Goal: Task Accomplishment & Management: Manage account settings

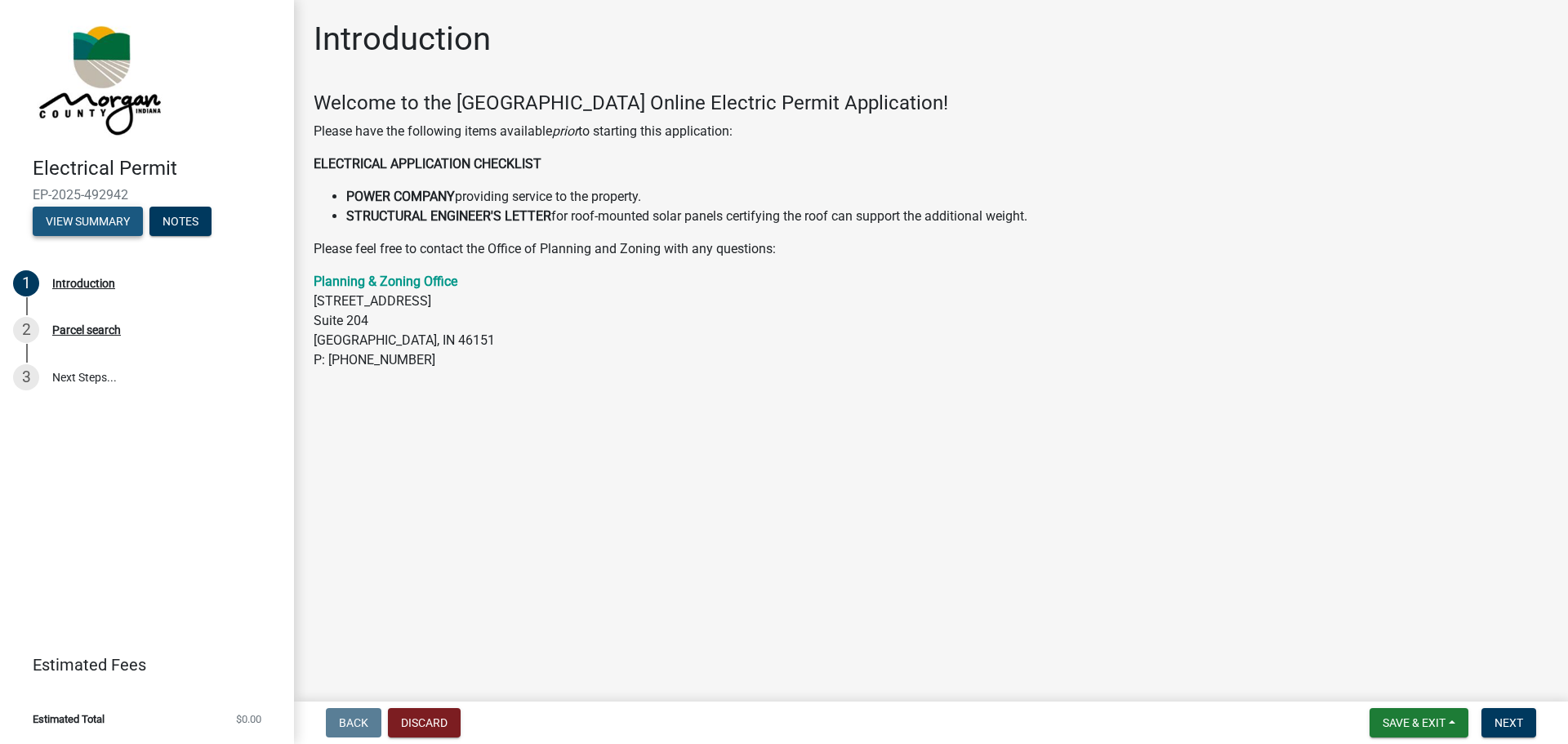
click at [113, 223] on button "View Summary" at bounding box center [88, 221] width 110 height 29
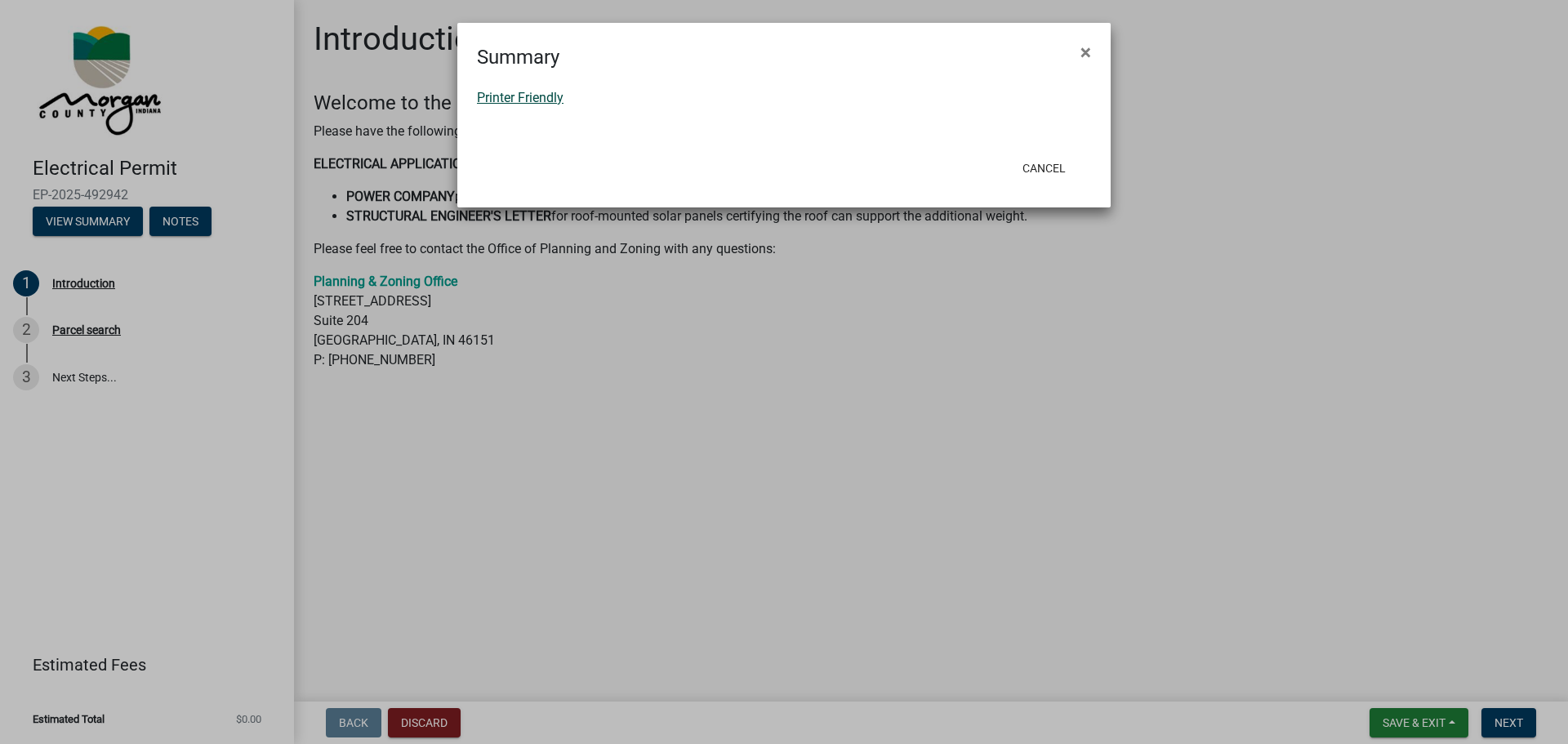
click at [549, 98] on link "Printer Friendly" at bounding box center [520, 98] width 87 height 15
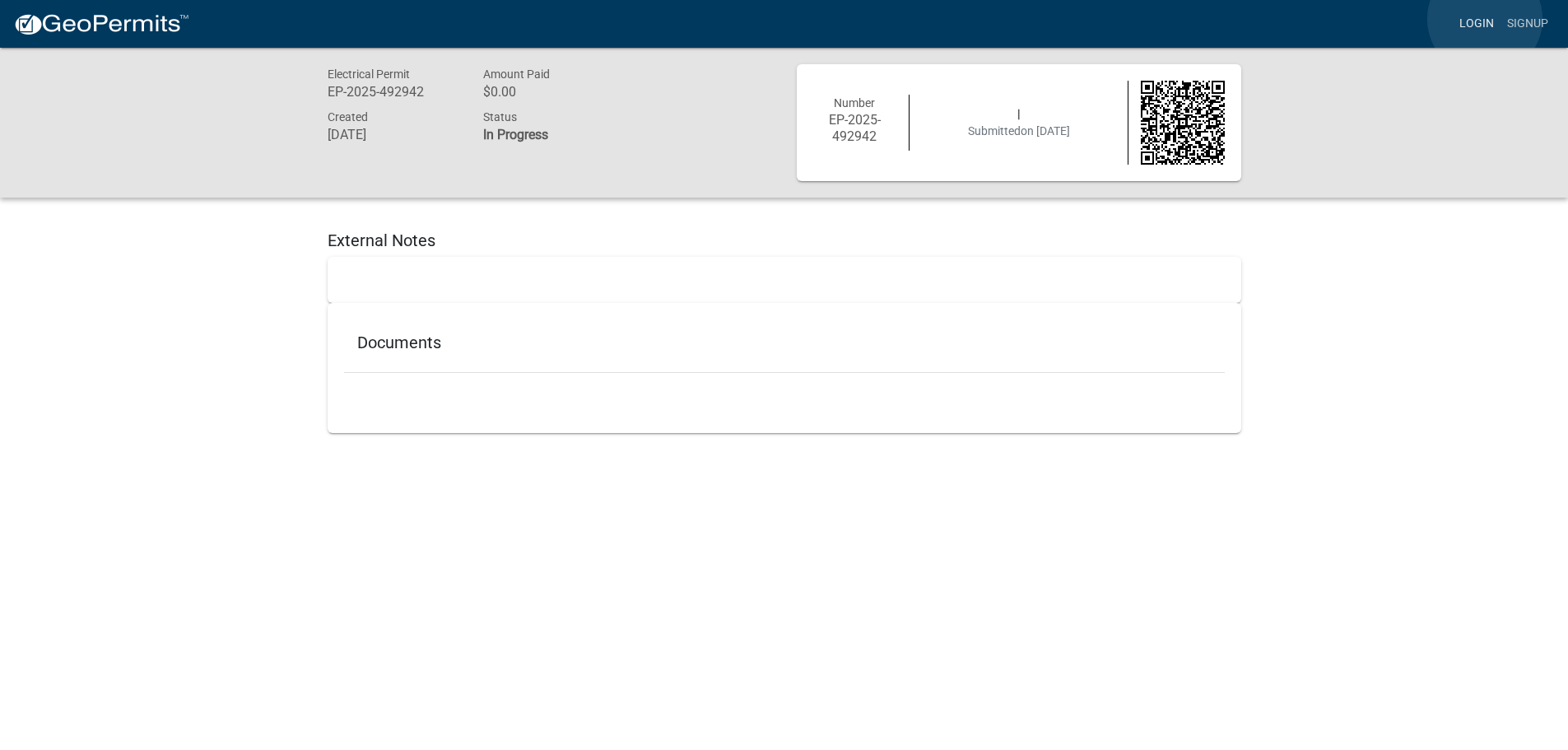
click at [1485, 19] on link "Login" at bounding box center [1476, 24] width 48 height 31
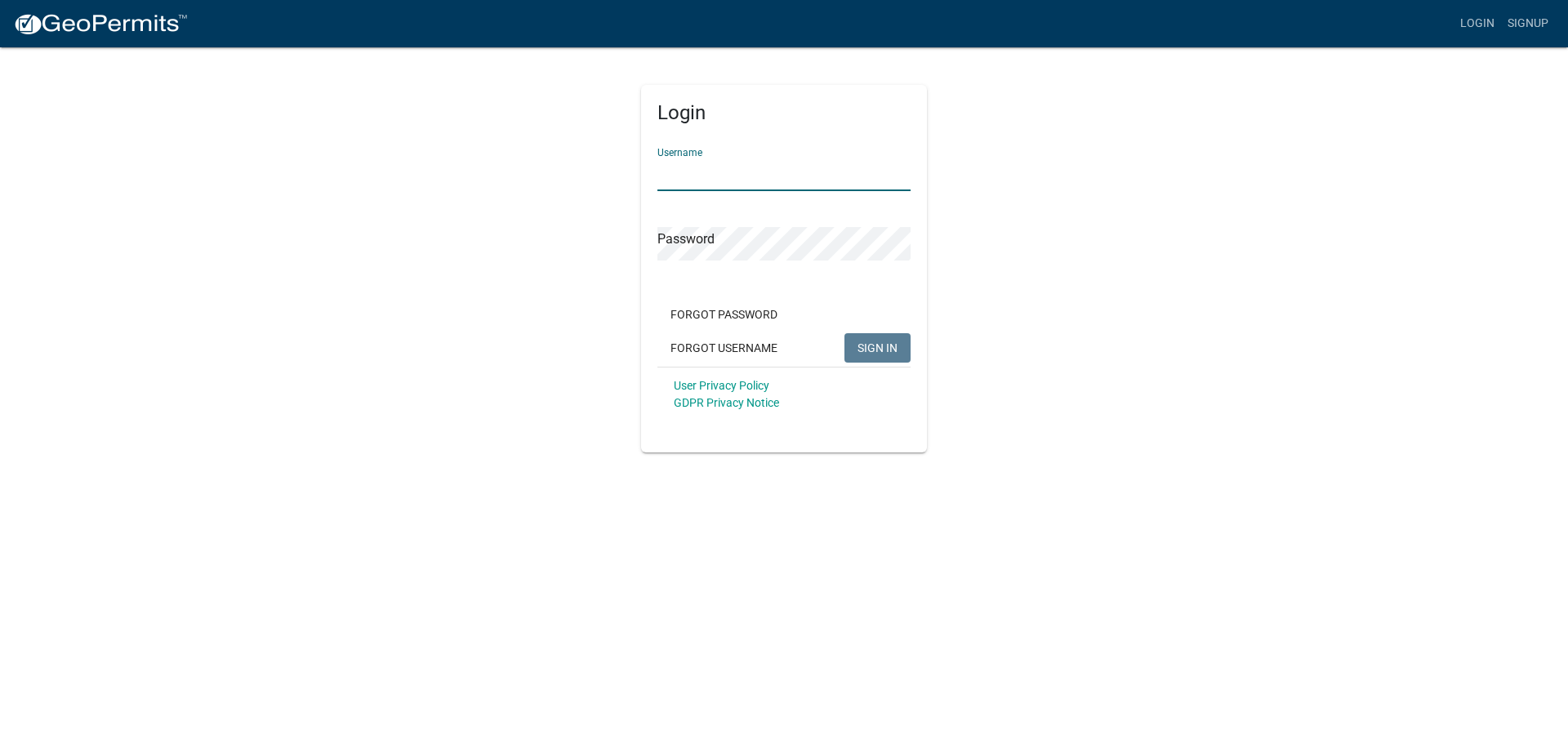
click at [828, 173] on input "Username" at bounding box center [784, 174] width 253 height 34
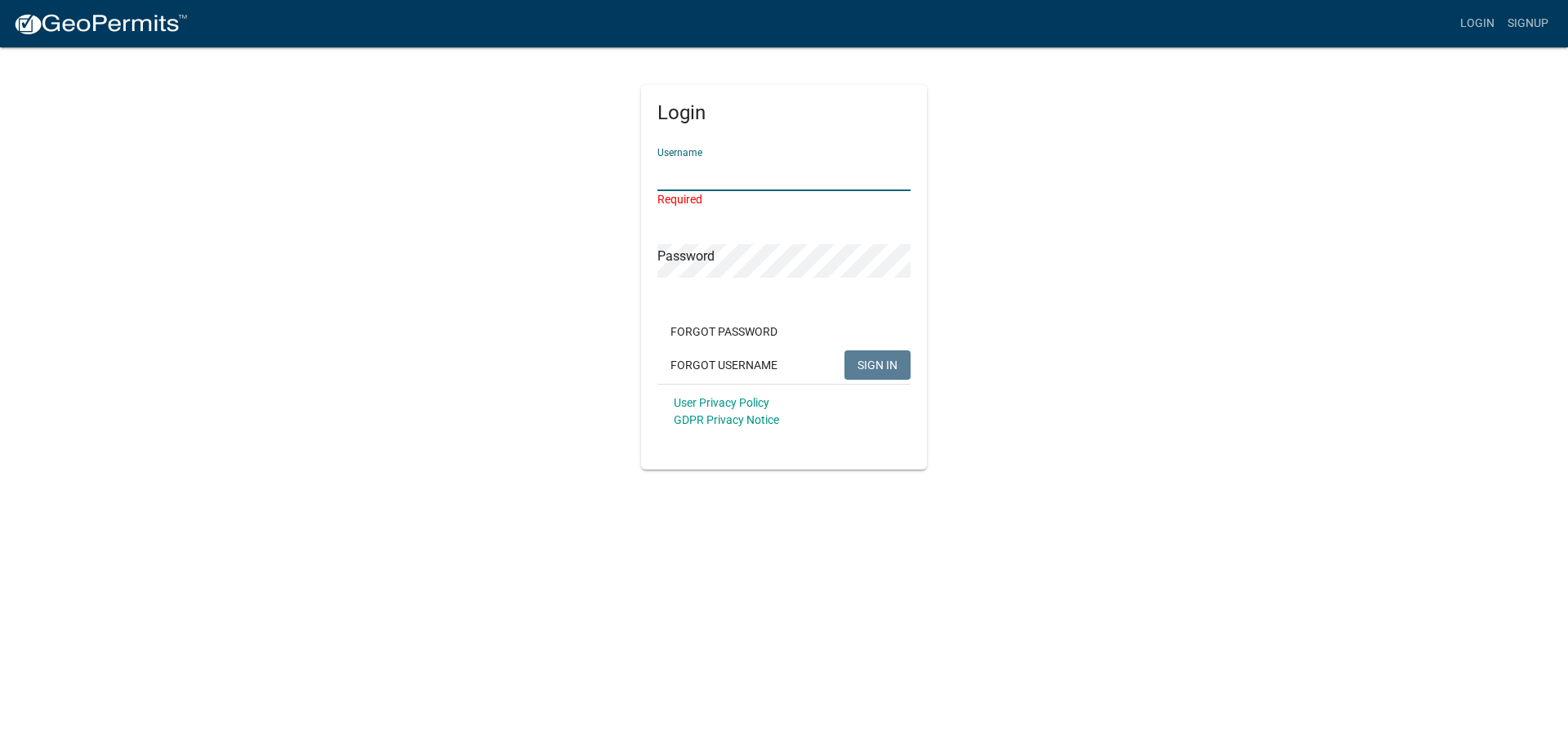
type input "Big Rock Electrical & Energy LLC"
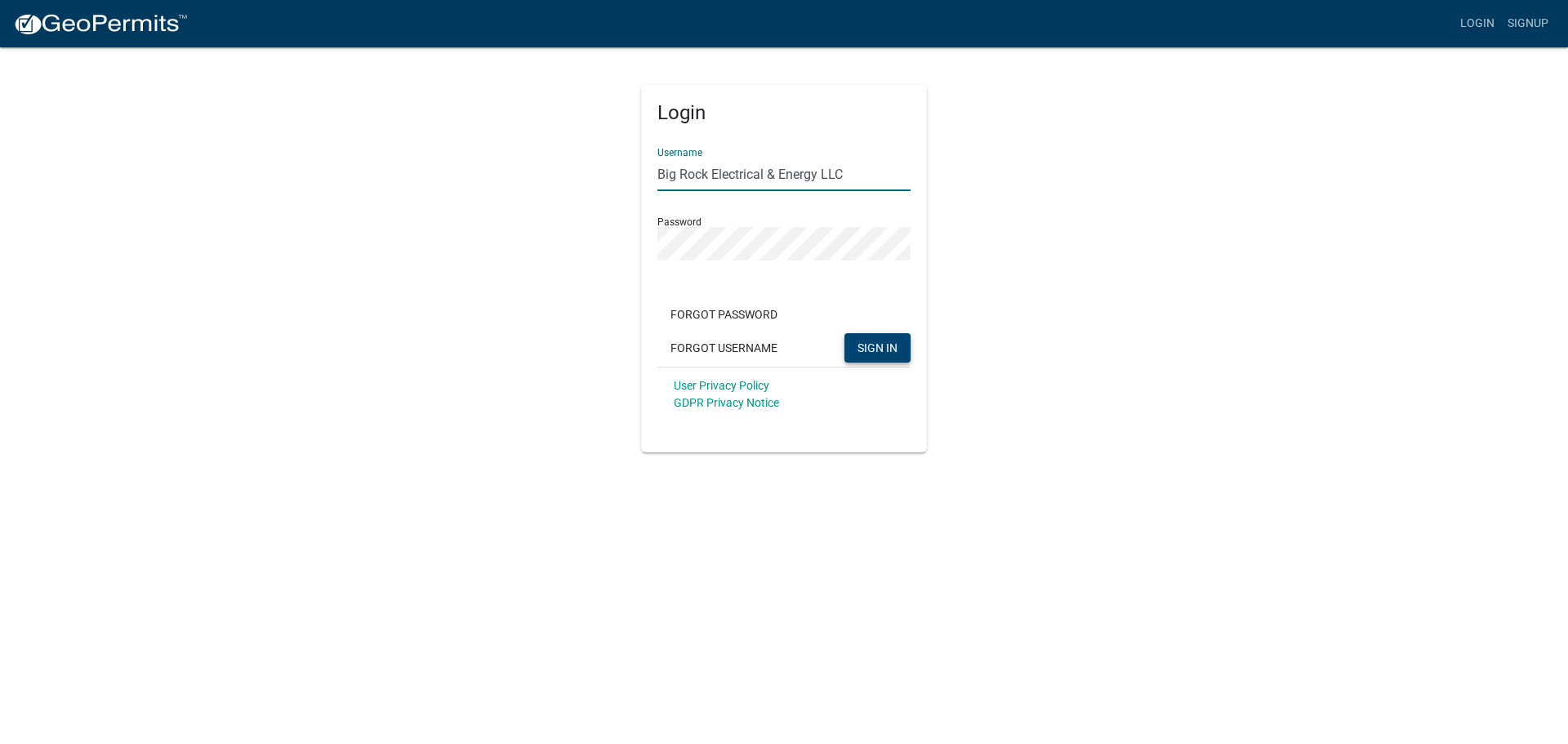
click at [876, 345] on span "SIGN IN" at bounding box center [877, 346] width 40 height 13
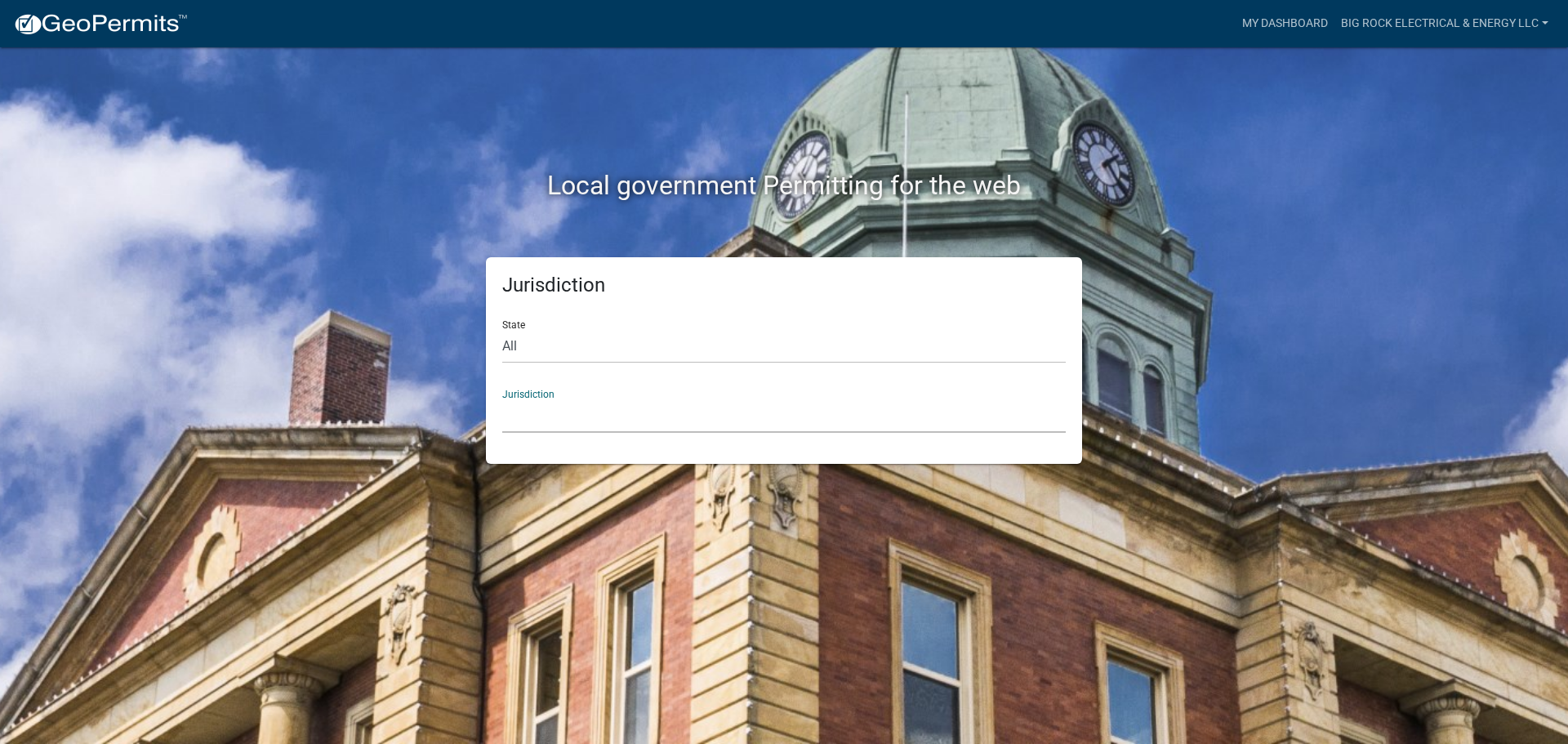
click at [614, 413] on select "[GEOGRAPHIC_DATA], [US_STATE] [GEOGRAPHIC_DATA], [US_STATE][PERSON_NAME][GEOGRA…" at bounding box center [784, 416] width 564 height 34
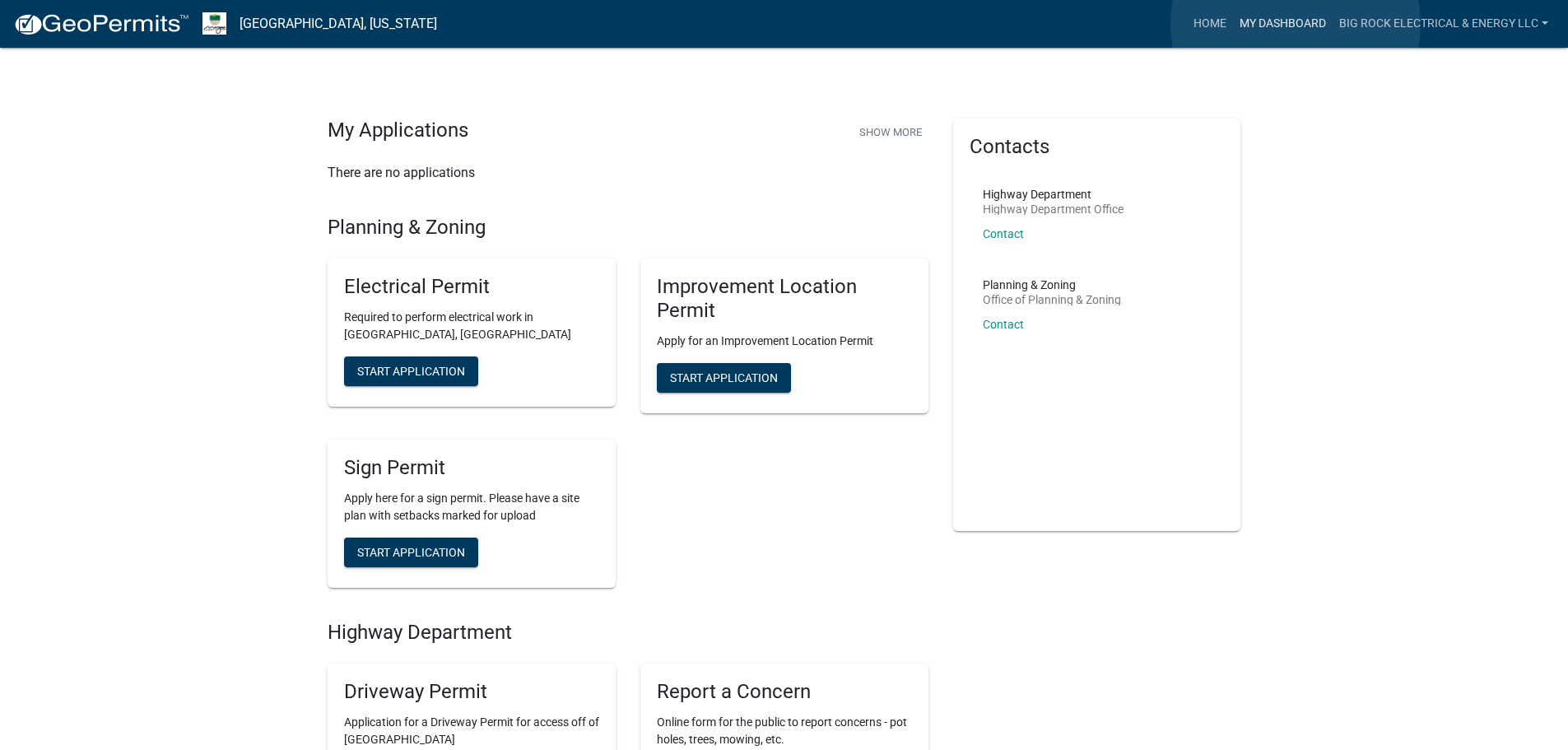
click at [1295, 24] on link "My Dashboard" at bounding box center [1282, 24] width 100 height 31
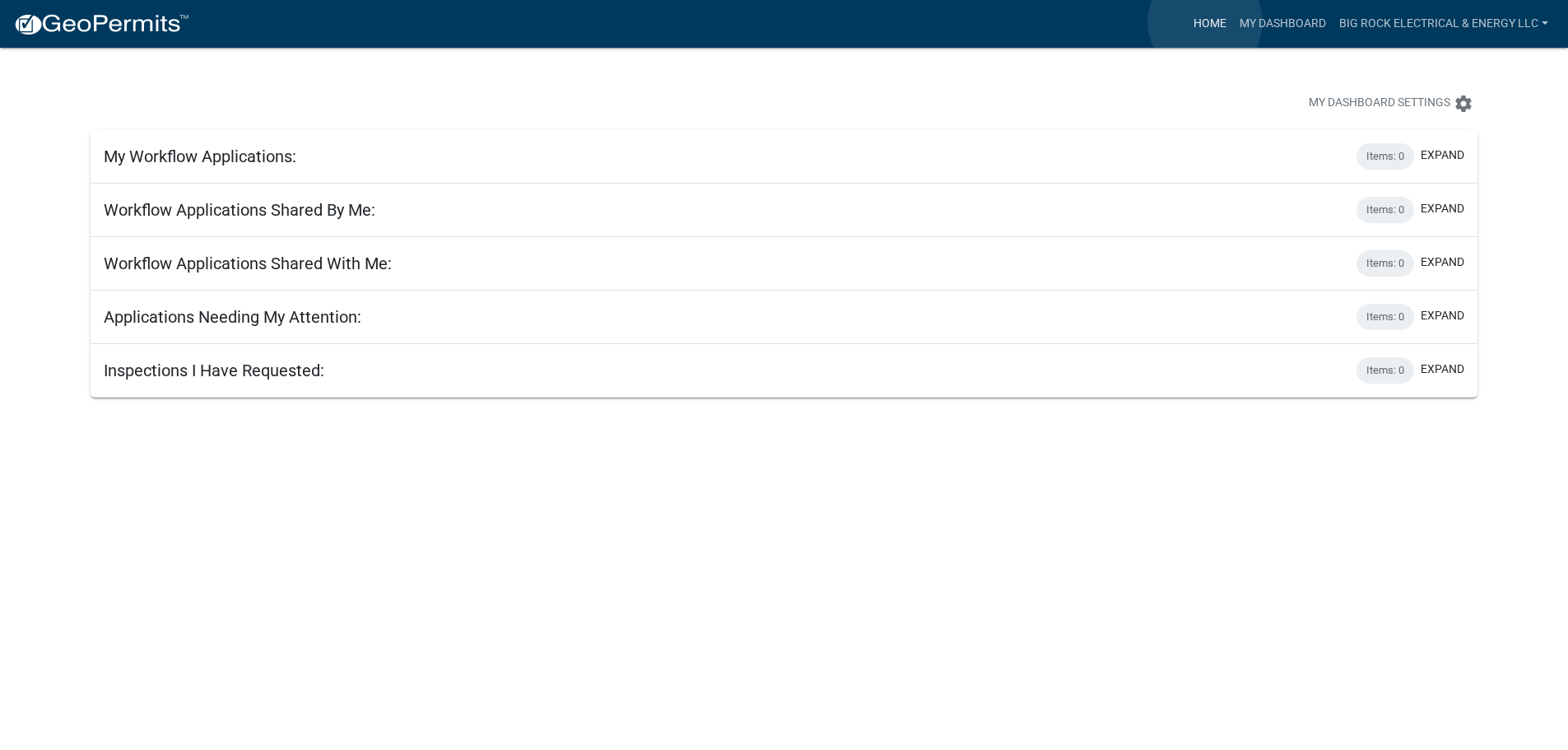
click at [1205, 23] on link "Home" at bounding box center [1210, 24] width 46 height 31
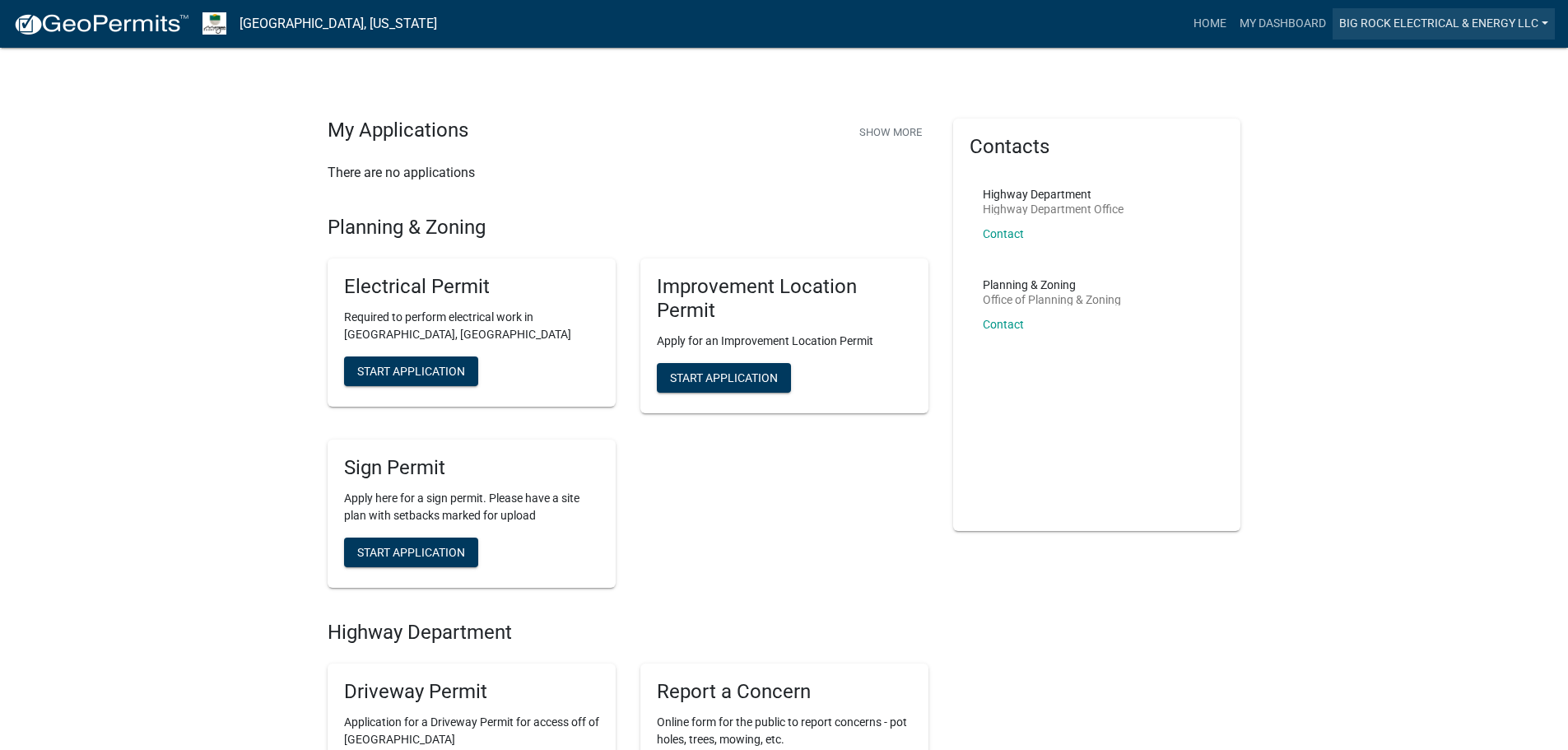
click at [1406, 24] on link "Big Rock Electrical & Energy LLC" at bounding box center [1443, 24] width 223 height 31
click at [1472, 107] on link "Contractor Profile" at bounding box center [1484, 107] width 141 height 40
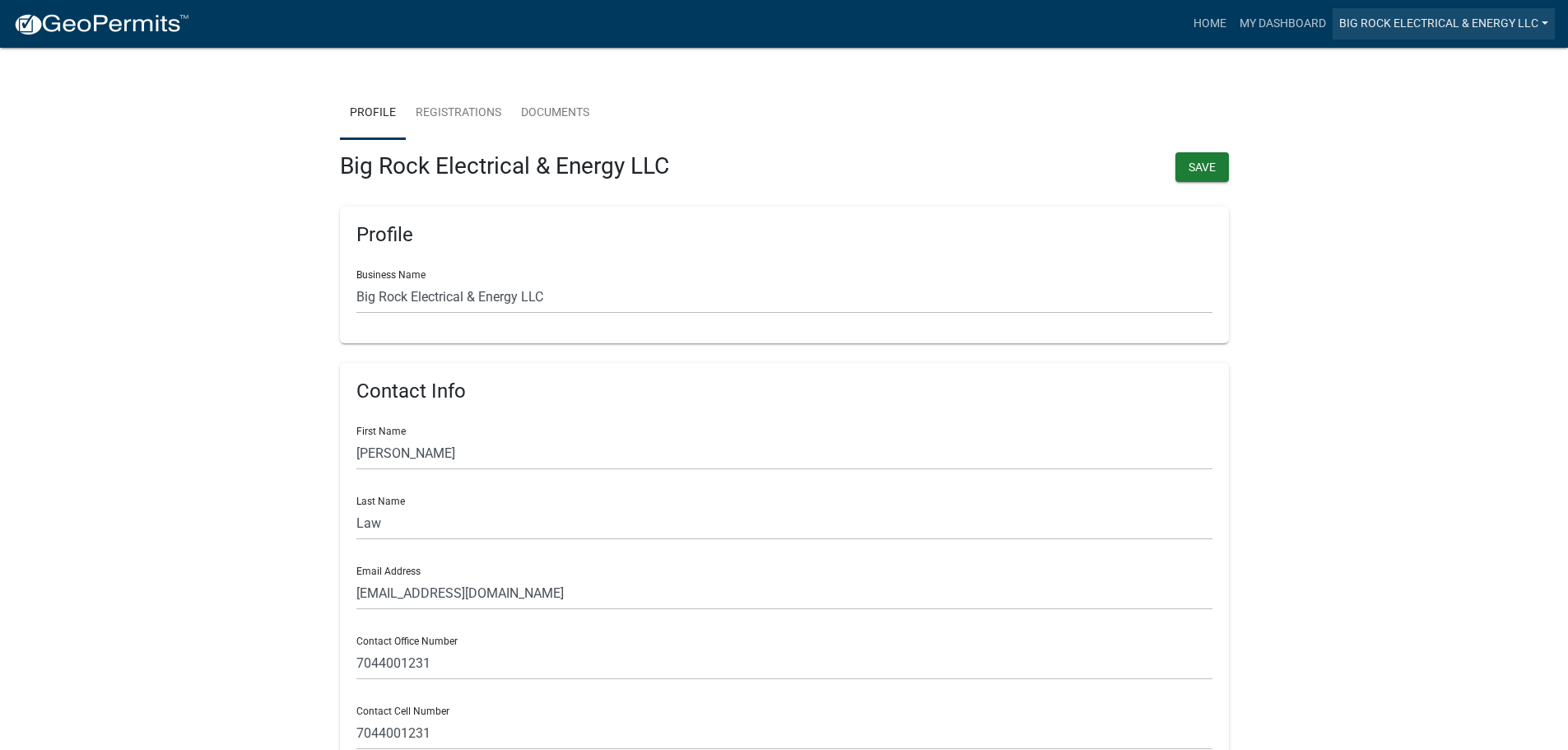
click at [1458, 21] on link "Big Rock Electrical & Energy LLC" at bounding box center [1443, 24] width 223 height 31
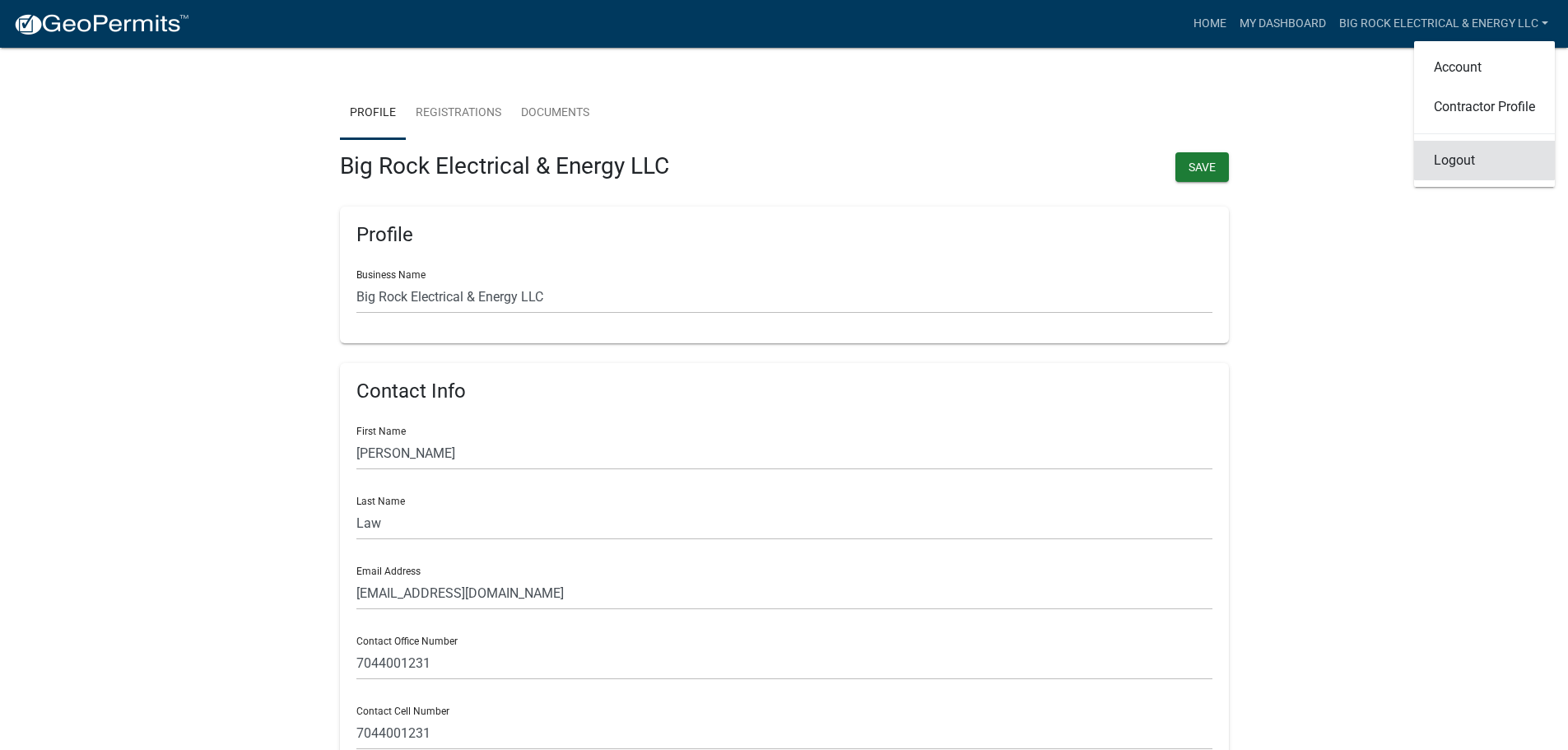
click at [1462, 159] on link "Logout" at bounding box center [1484, 161] width 141 height 40
